Goal: Information Seeking & Learning: Learn about a topic

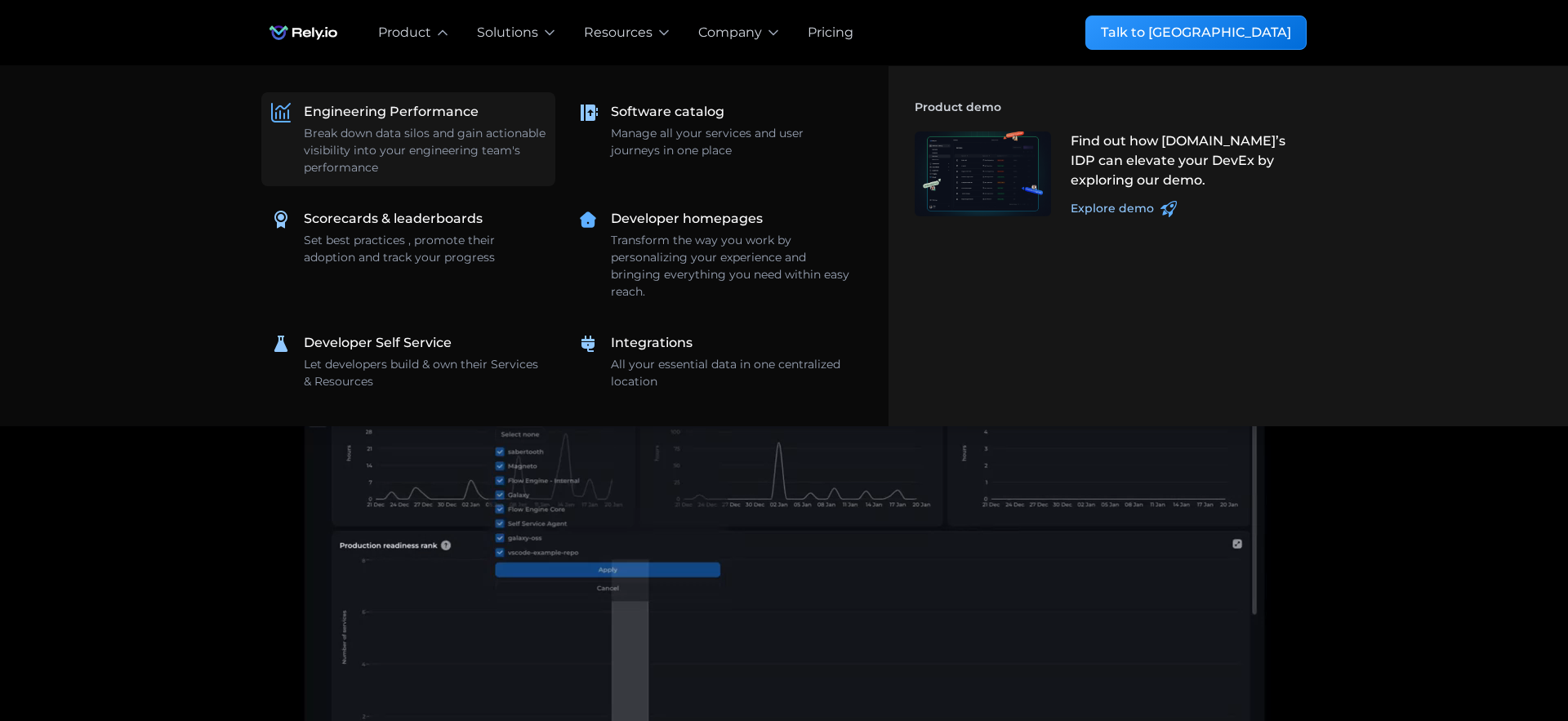
click at [371, 110] on div "Engineering Performance" at bounding box center [390, 112] width 175 height 20
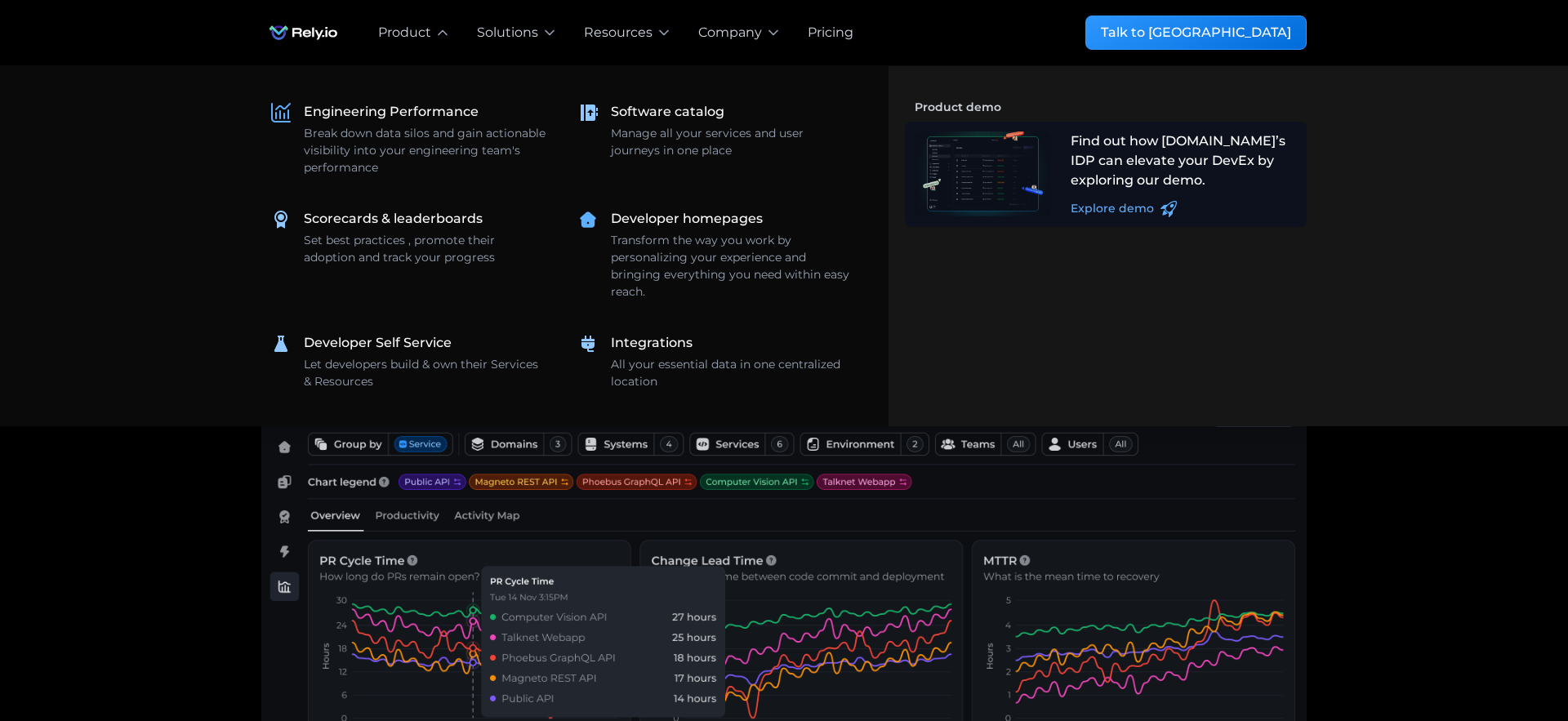
click at [1141, 208] on div "Explore demo" at bounding box center [1112, 209] width 83 height 17
